Goal: Task Accomplishment & Management: Complete application form

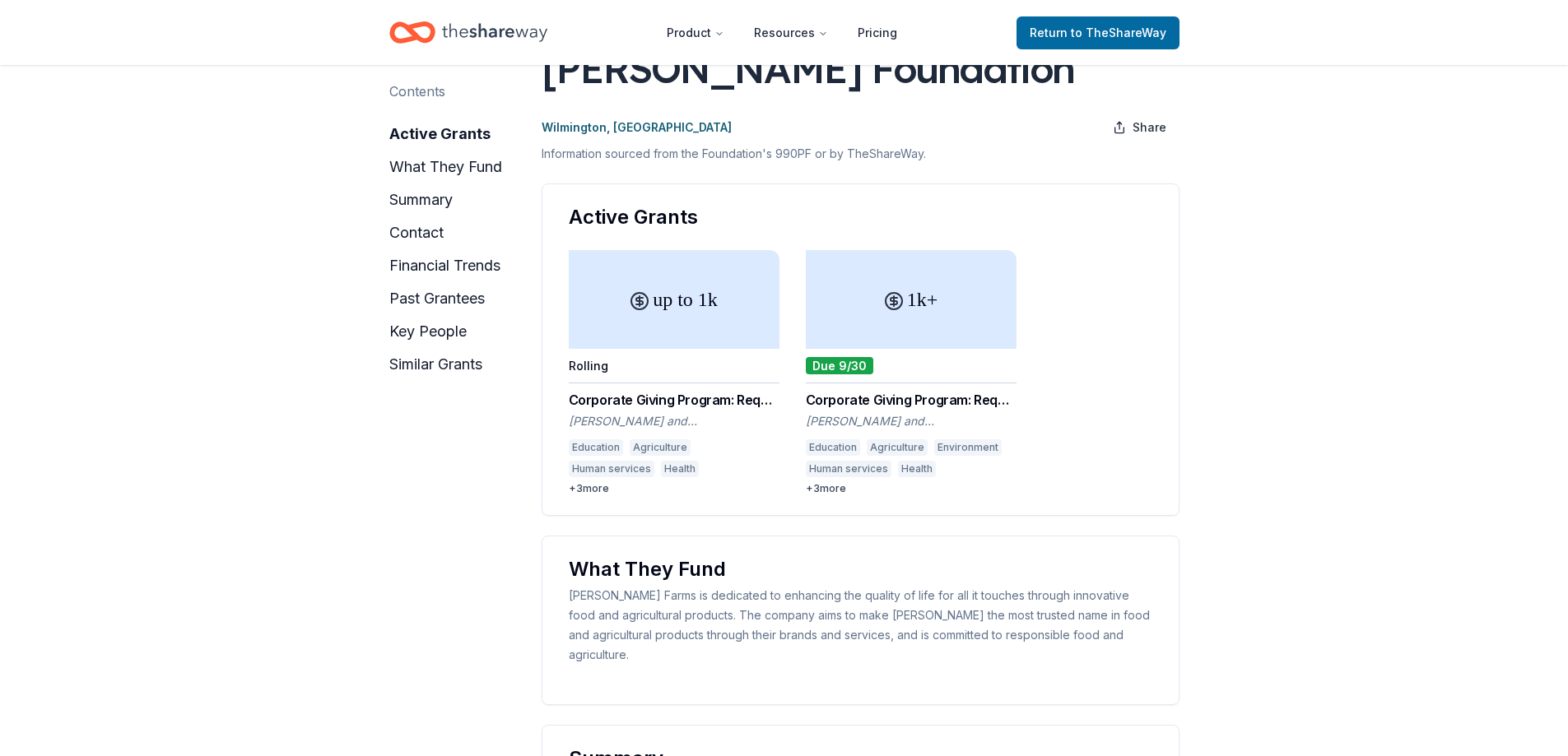
scroll to position [82, 0]
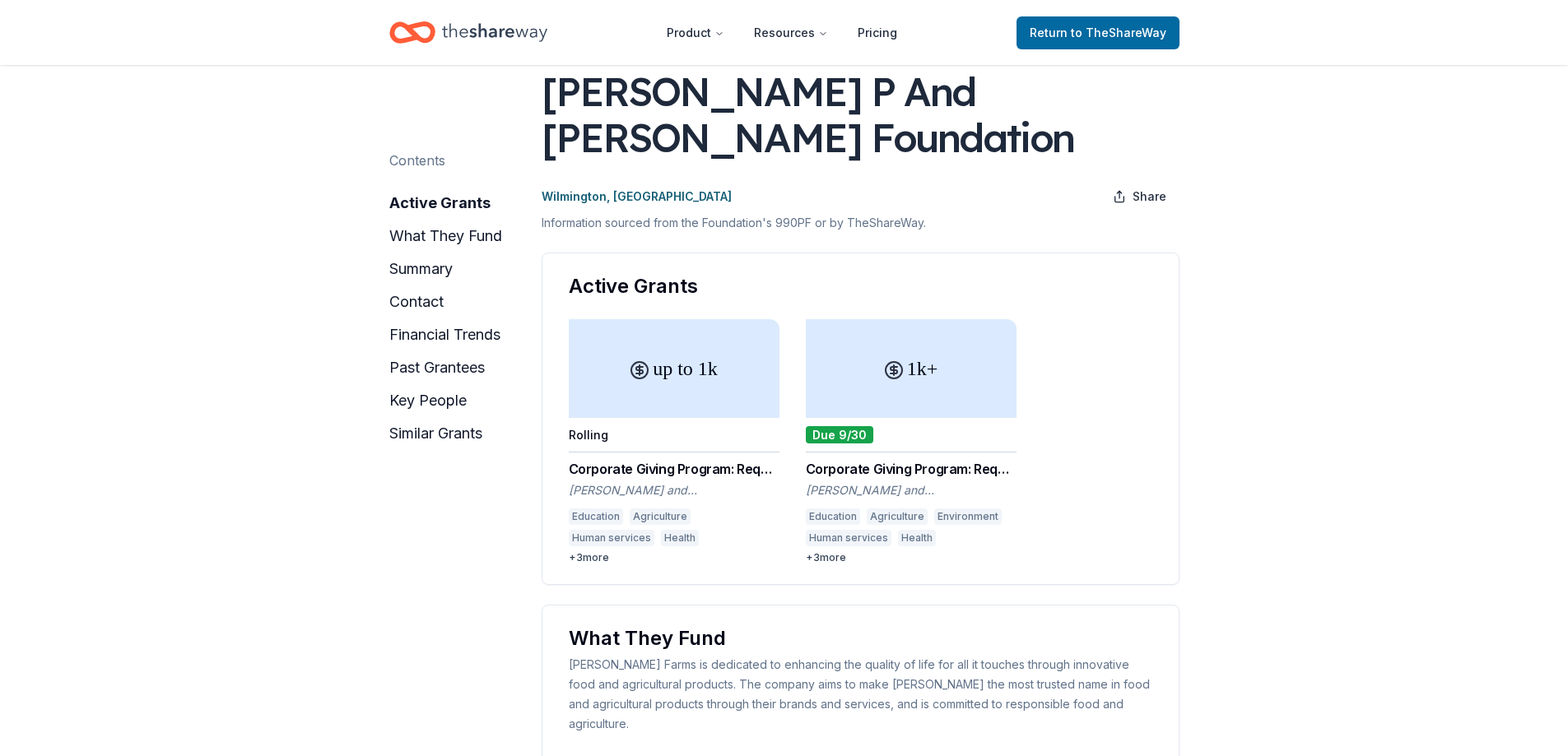
click at [910, 410] on div "1k+" at bounding box center [911, 368] width 211 height 99
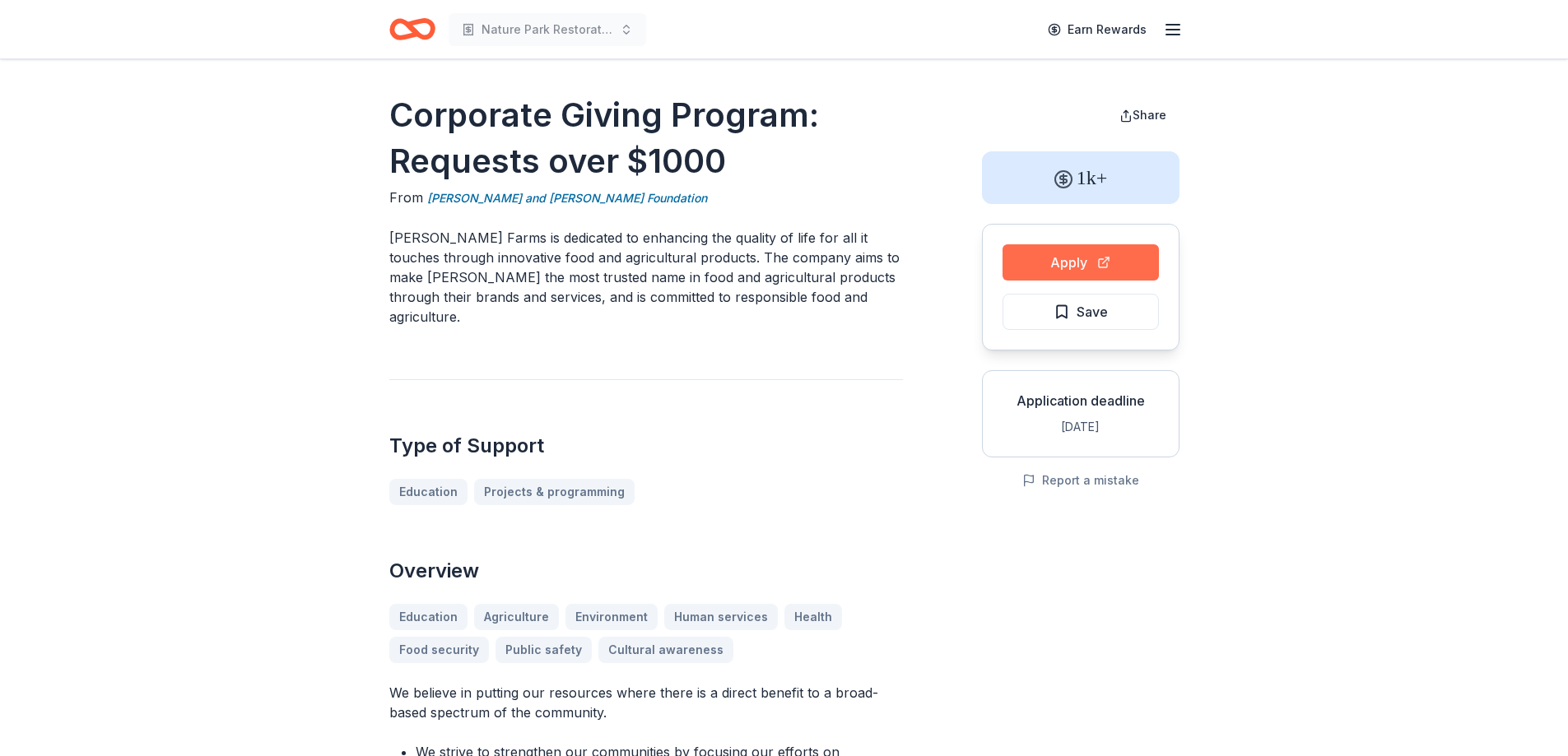
click at [1064, 260] on button "Apply" at bounding box center [1081, 262] width 157 height 36
